Goal: Information Seeking & Learning: Check status

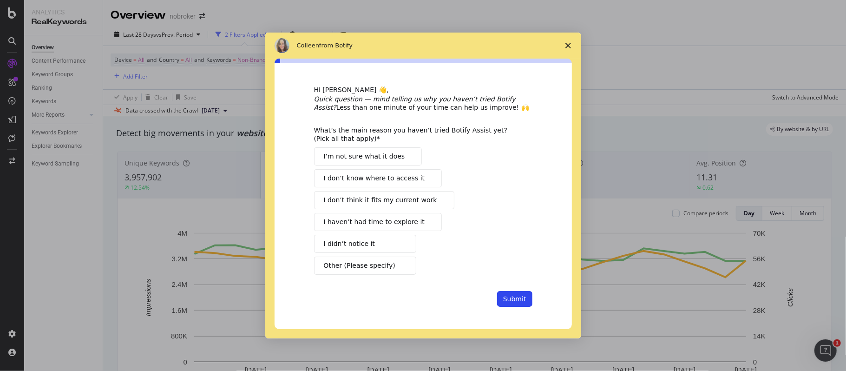
click at [571, 44] on span "Close survey" at bounding box center [568, 46] width 26 height 26
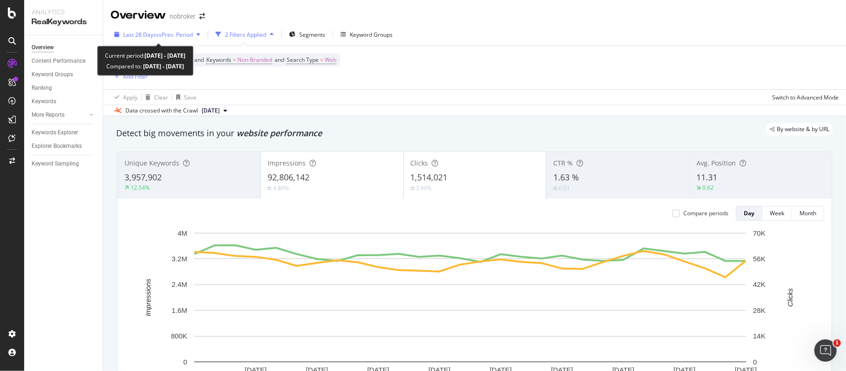
click at [173, 37] on span "vs Prev. Period" at bounding box center [174, 35] width 37 height 8
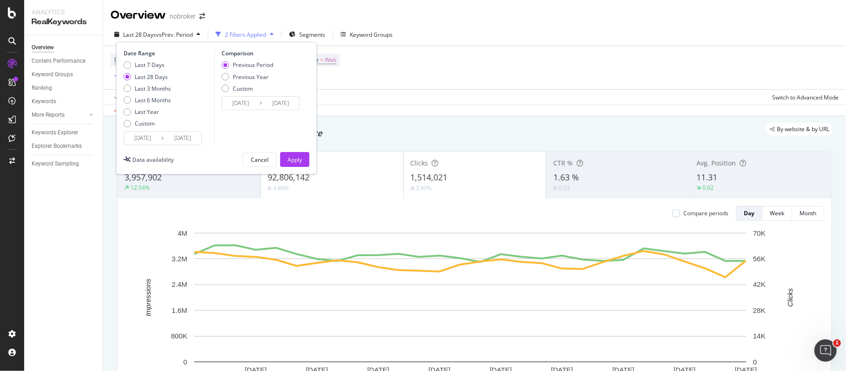
click at [153, 136] on input "[DATE]" at bounding box center [142, 137] width 37 height 13
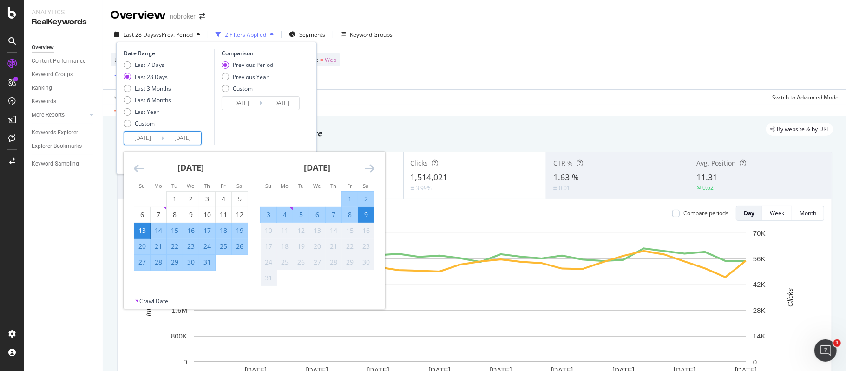
click at [374, 166] on icon "Move forward to switch to the next month." at bounding box center [370, 168] width 10 height 11
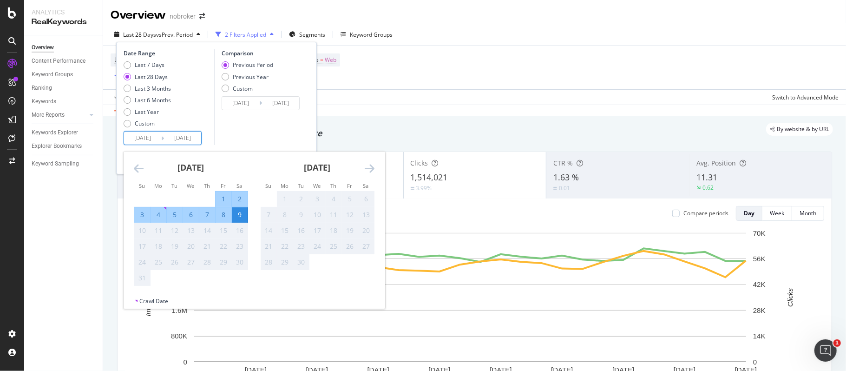
click at [538, 56] on div "Device = All and Country = All and Keywords = Non-Branded and Search Type = Web…" at bounding box center [475, 67] width 728 height 43
